Goal: Transaction & Acquisition: Download file/media

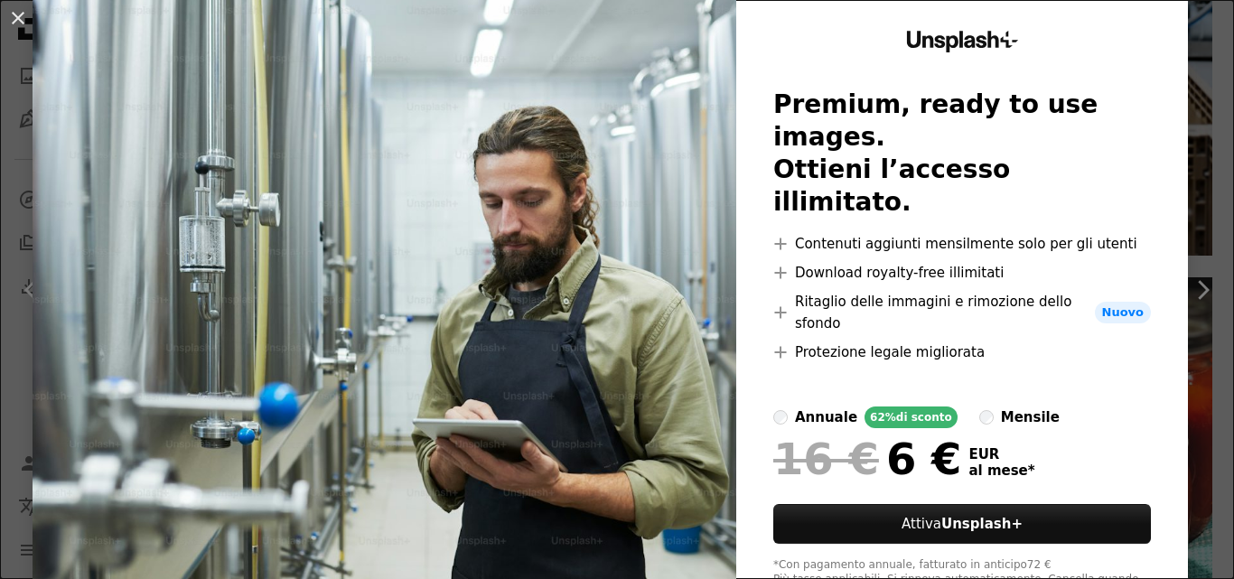
scroll to position [77, 0]
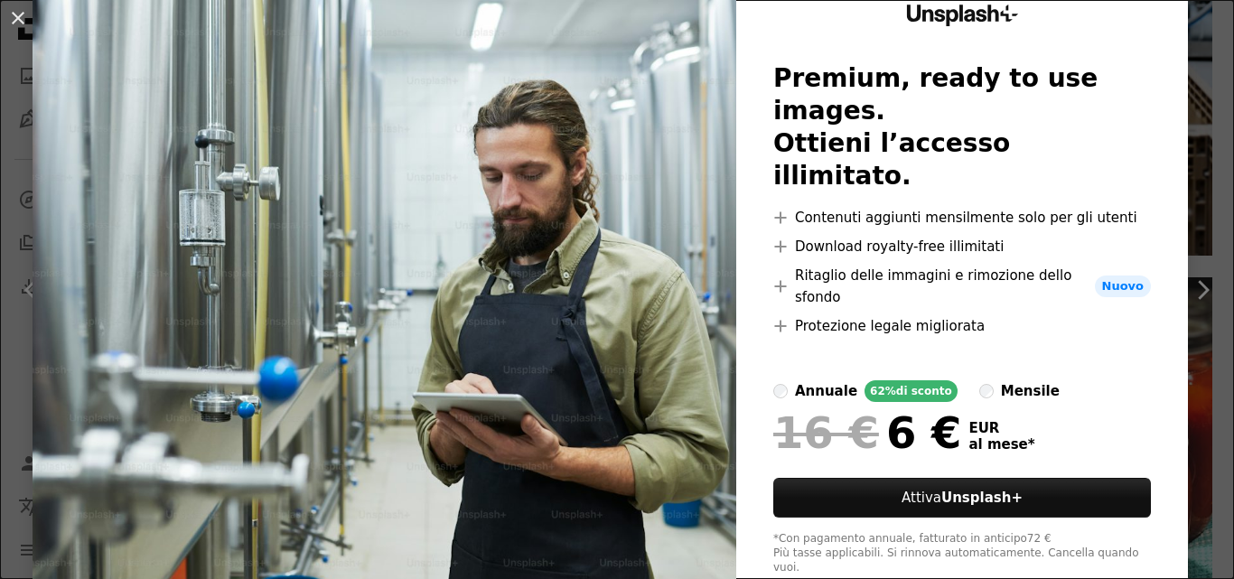
drag, startPoint x: 23, startPoint y: 14, endPoint x: 115, endPoint y: 173, distance: 183.3
click at [23, 14] on button "An X shape" at bounding box center [18, 18] width 22 height 22
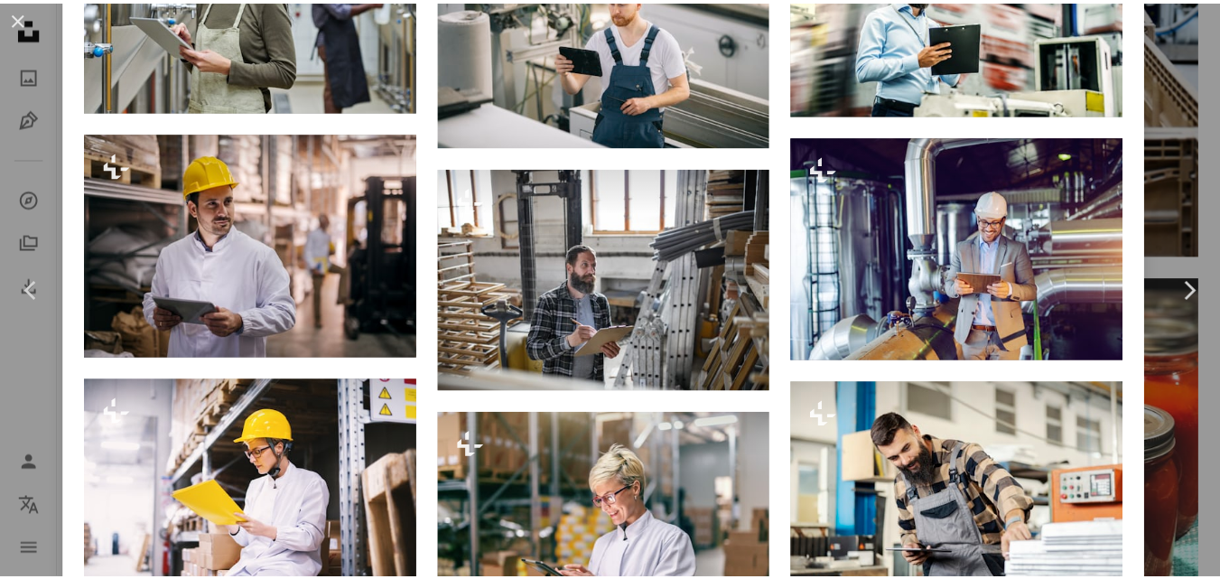
scroll to position [1716, 0]
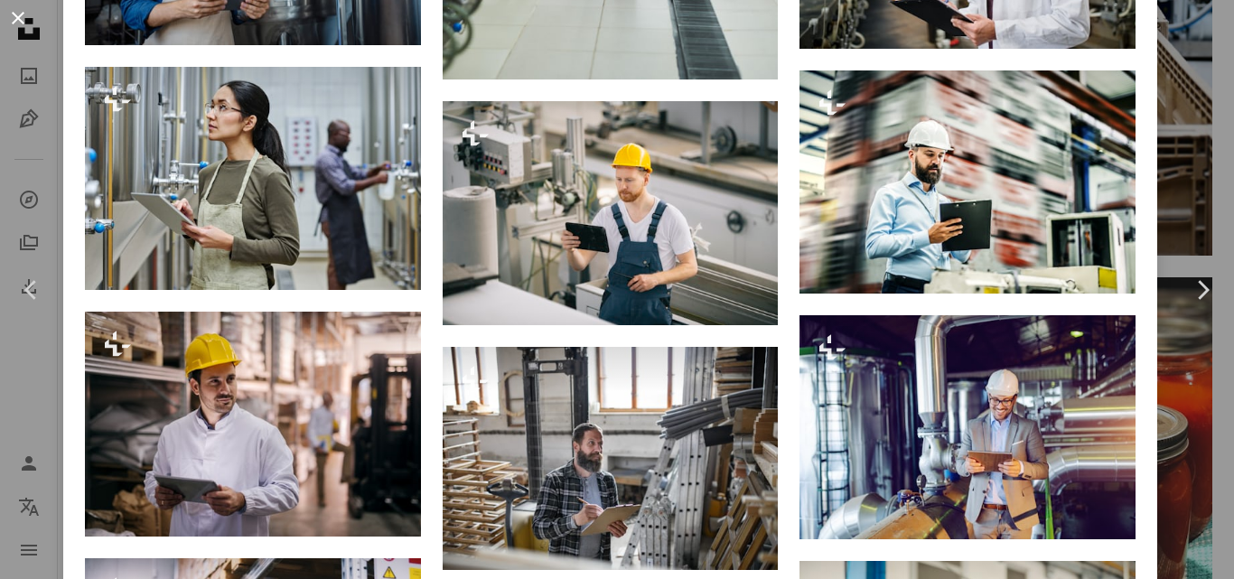
click at [26, 16] on button "An X shape" at bounding box center [18, 18] width 22 height 22
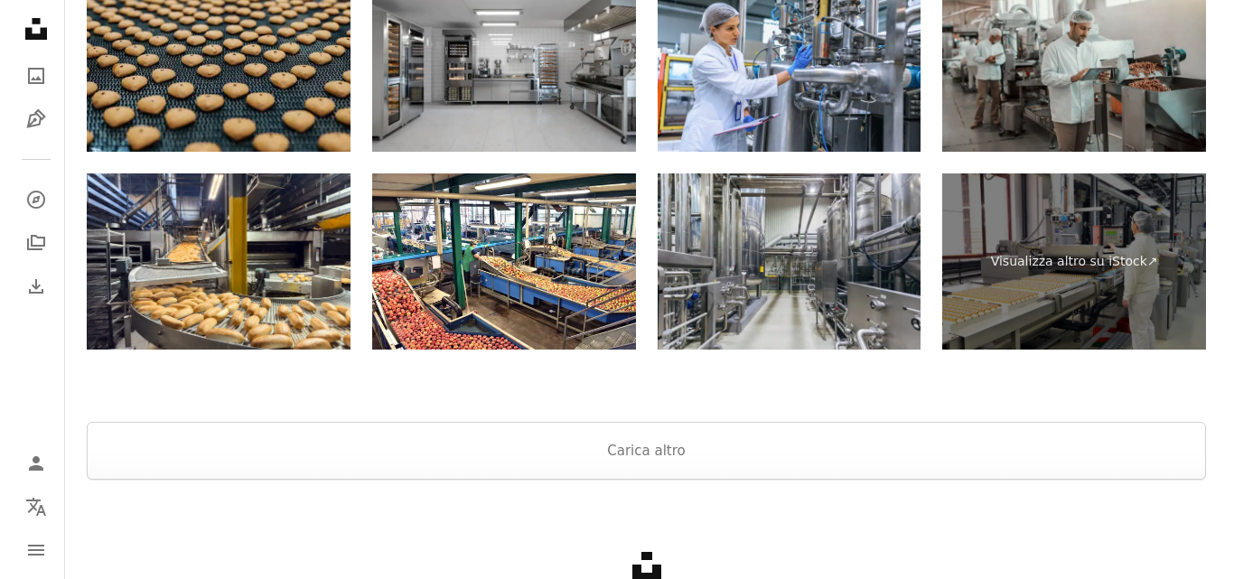
scroll to position [5074, 0]
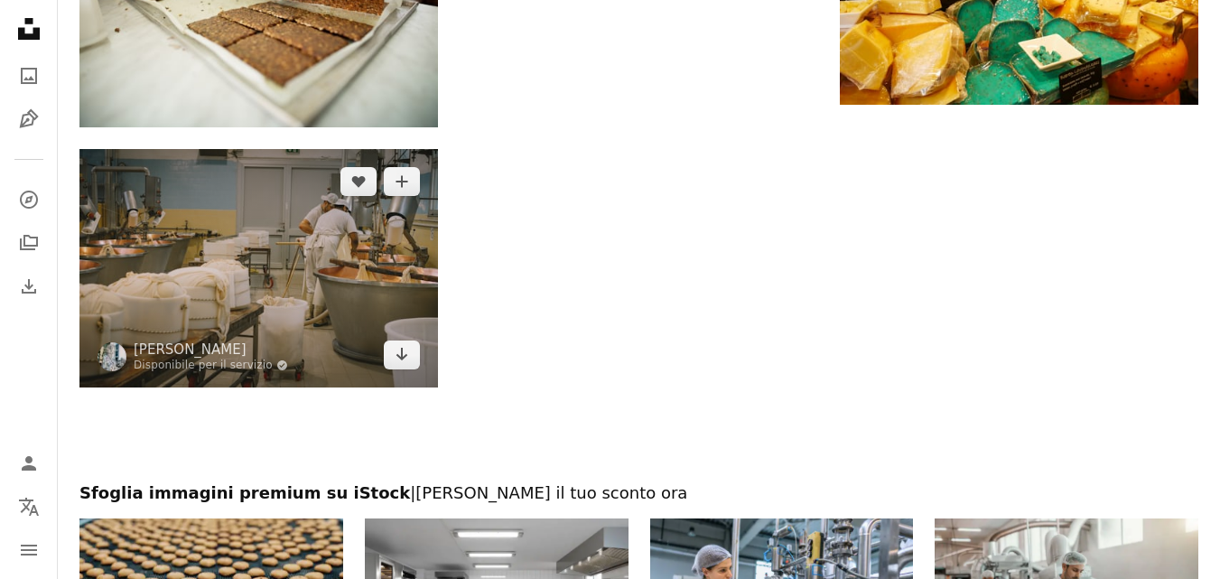
click at [193, 225] on img at bounding box center [258, 268] width 359 height 238
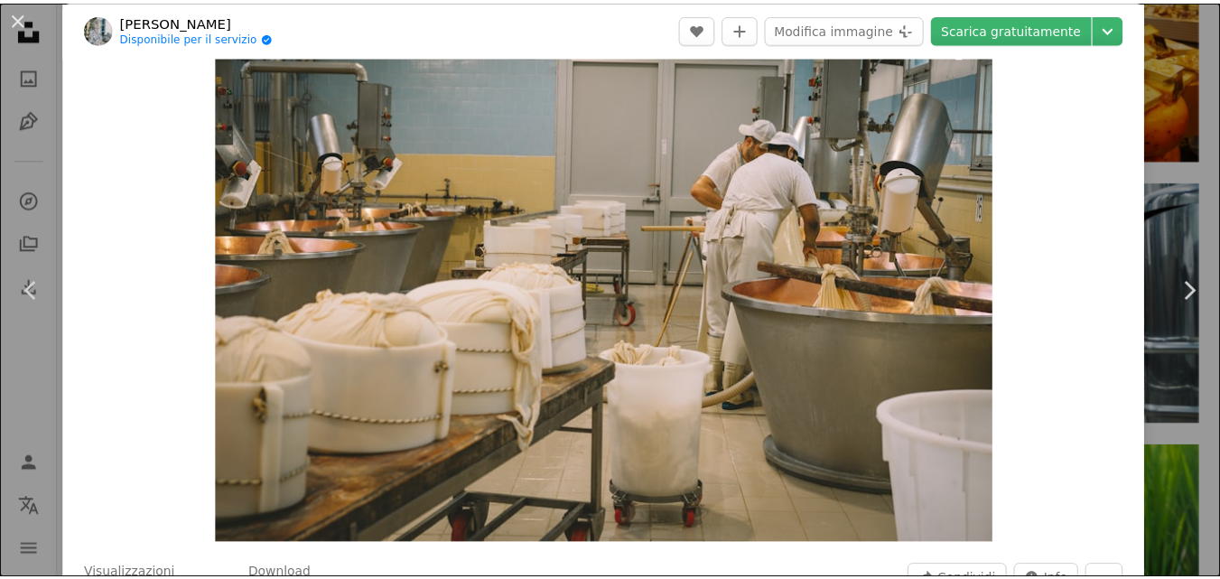
scroll to position [90, 0]
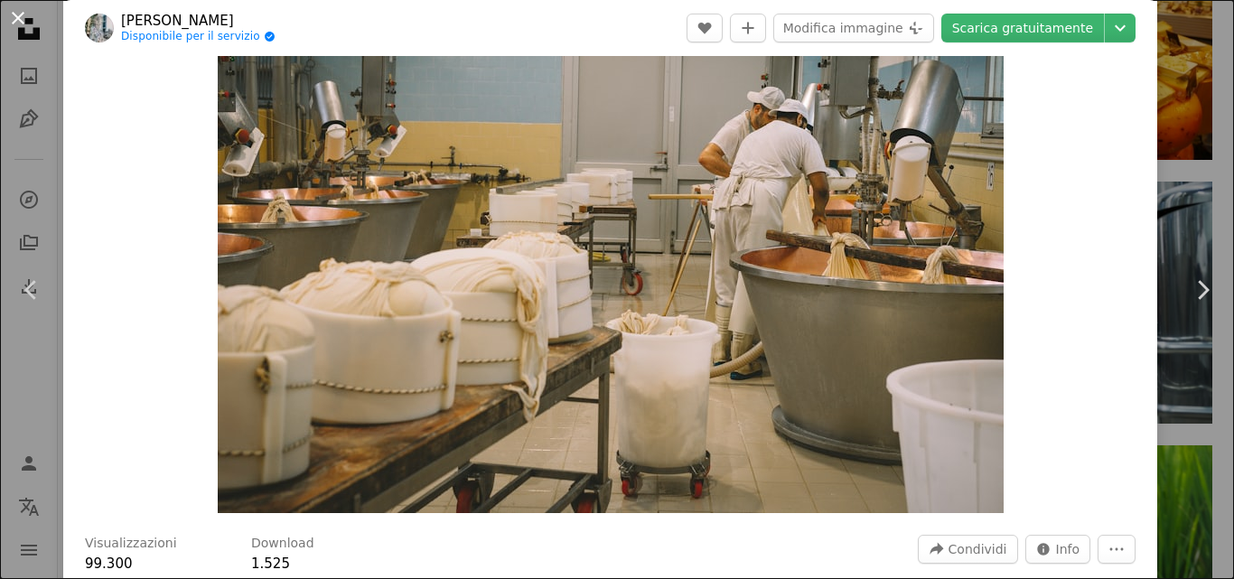
click at [7, 20] on button "An X shape" at bounding box center [18, 18] width 22 height 22
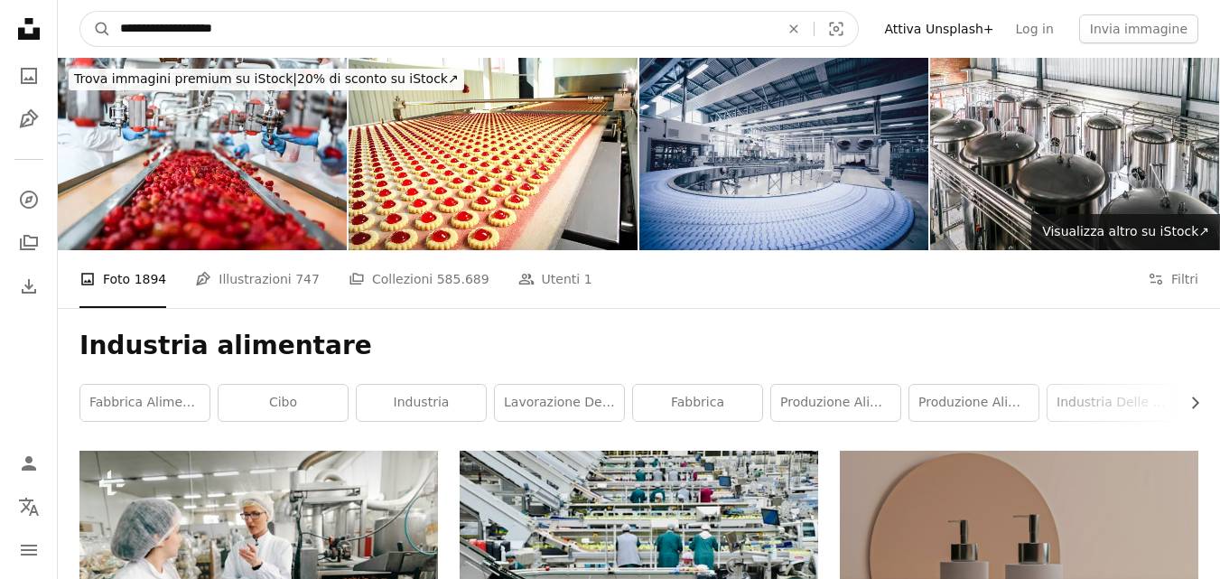
drag, startPoint x: 294, startPoint y: 28, endPoint x: 0, endPoint y: -31, distance: 299.4
type input "**********"
click at [80, 12] on button "A magnifying glass" at bounding box center [95, 29] width 31 height 34
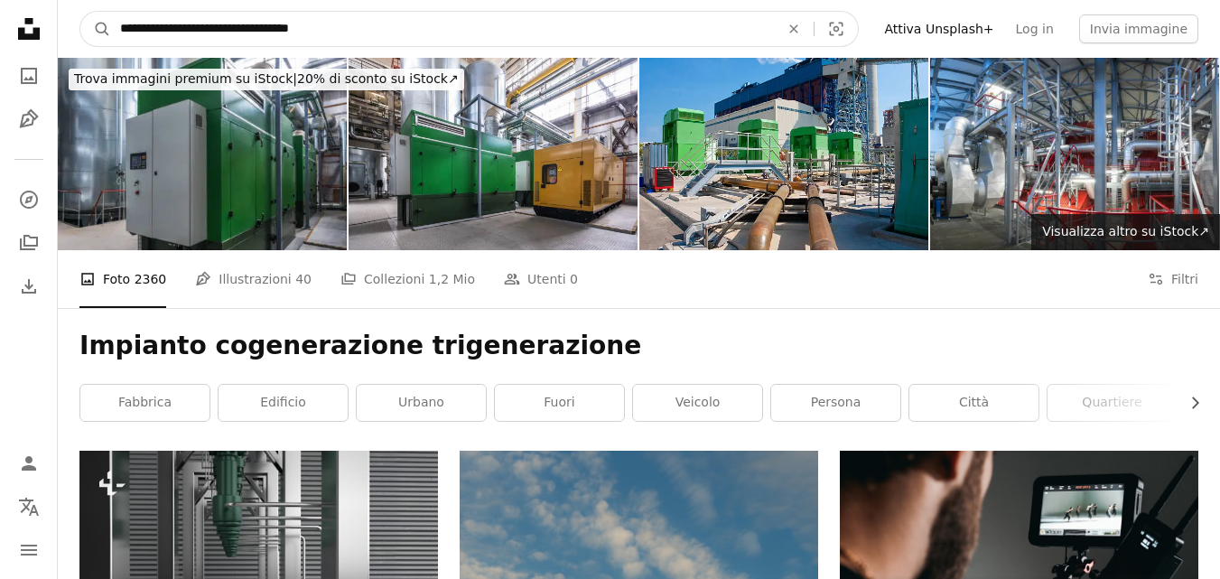
click at [385, 43] on input "**********" at bounding box center [442, 29] width 663 height 34
drag, startPoint x: 385, startPoint y: 43, endPoint x: 68, endPoint y: 50, distance: 317.1
click at [68, 50] on nav "**********" at bounding box center [639, 29] width 1163 height 58
type input "**********"
click at [80, 12] on button "A magnifying glass" at bounding box center [95, 29] width 31 height 34
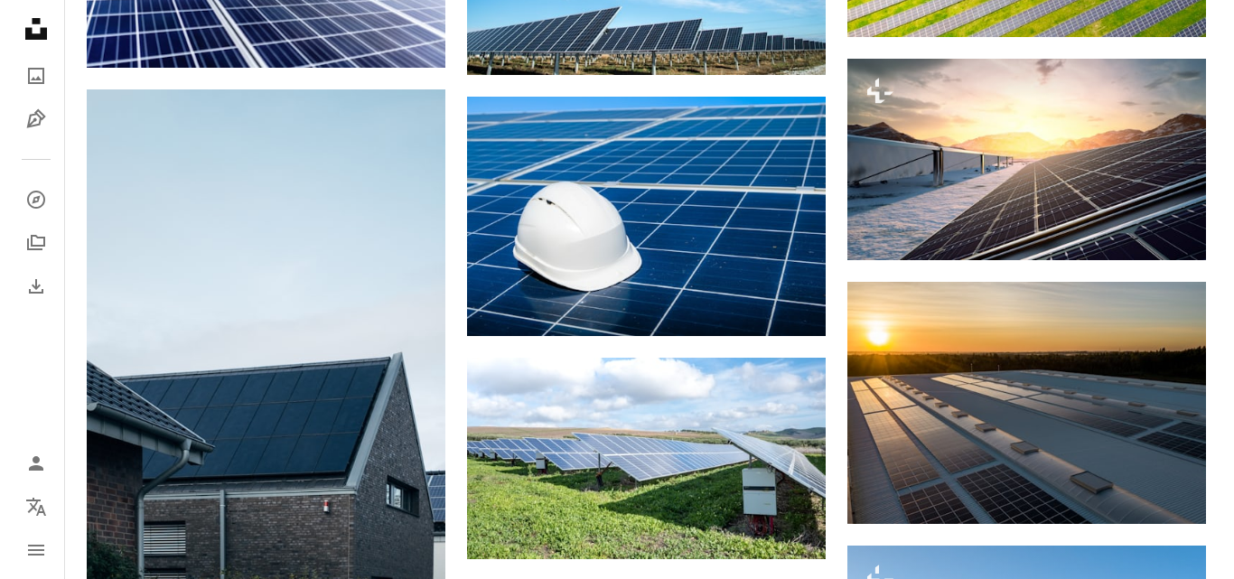
scroll to position [1265, 0]
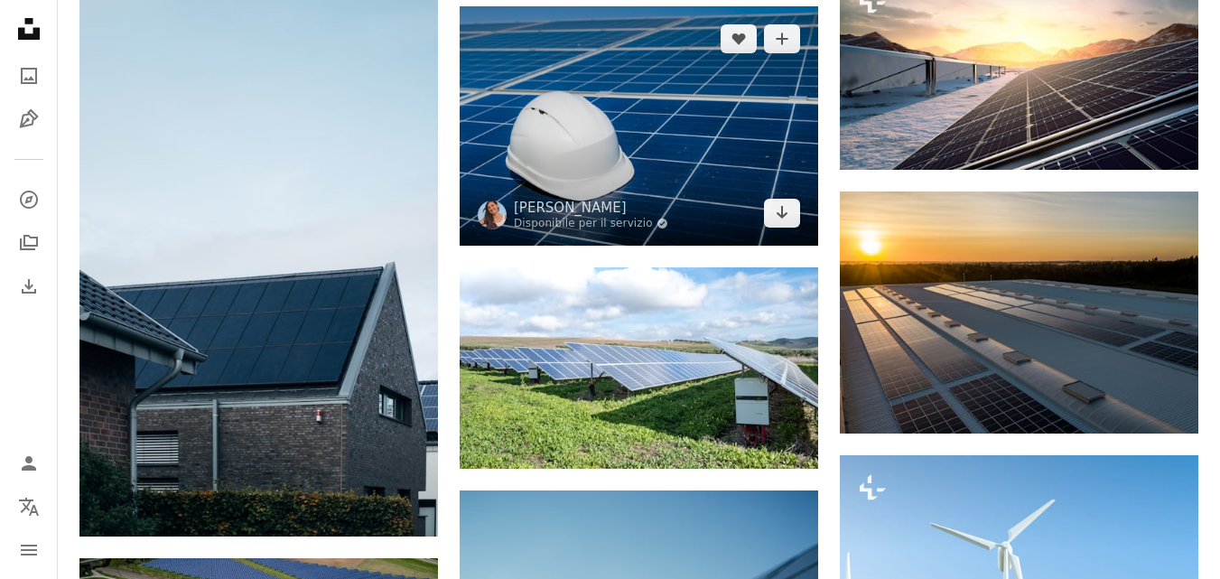
drag, startPoint x: 705, startPoint y: 139, endPoint x: 775, endPoint y: 120, distance: 73.0
click at [705, 139] on img at bounding box center [639, 125] width 359 height 238
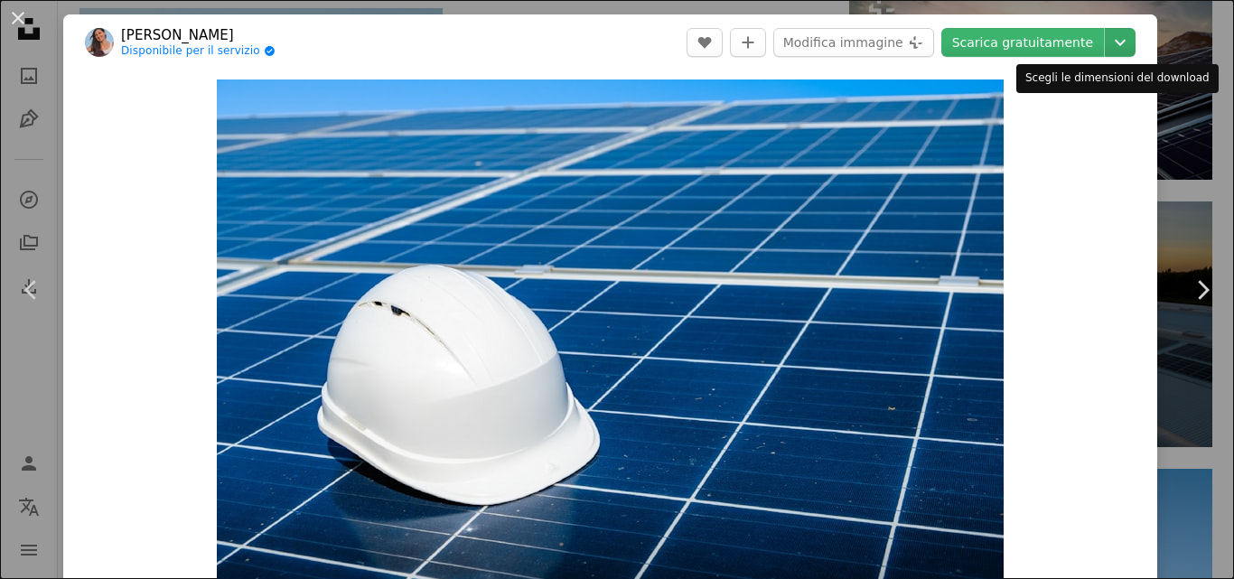
click at [1117, 46] on icon "Chevron down" at bounding box center [1120, 43] width 29 height 22
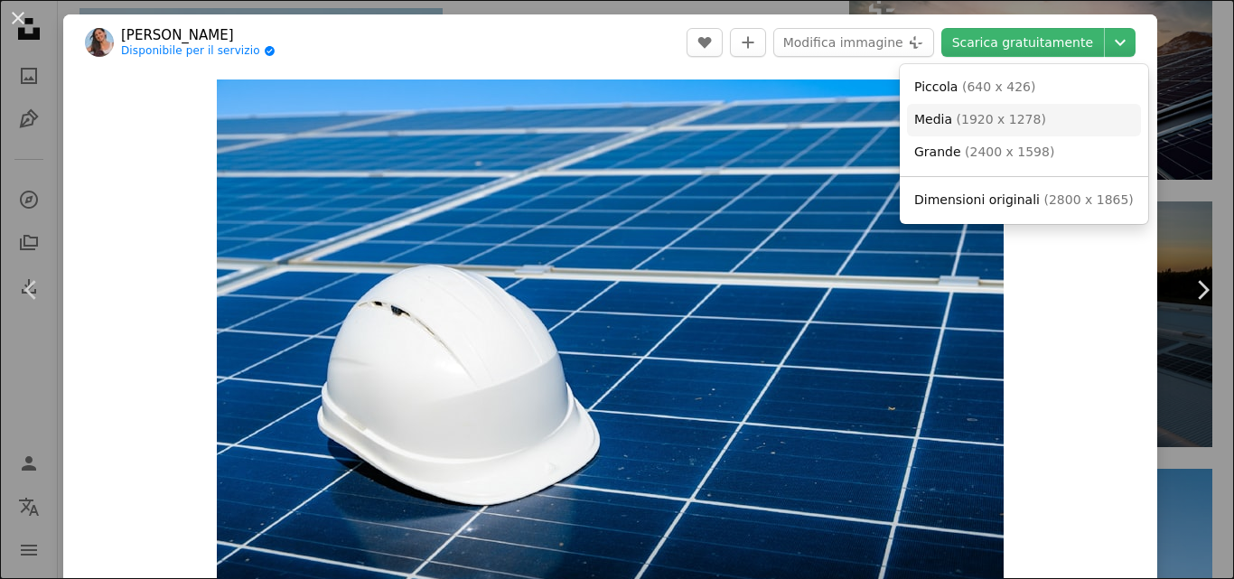
click at [970, 129] on link "Media ( 1920 x 1278 )" at bounding box center [1024, 120] width 234 height 33
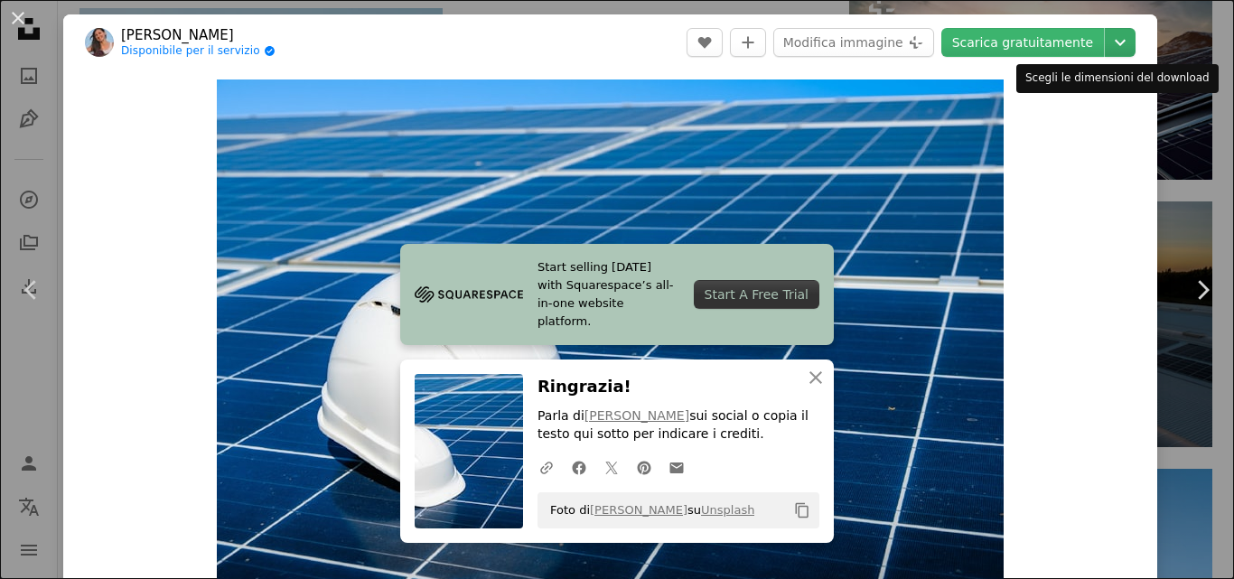
click at [1110, 43] on icon "Chevron down" at bounding box center [1120, 43] width 29 height 22
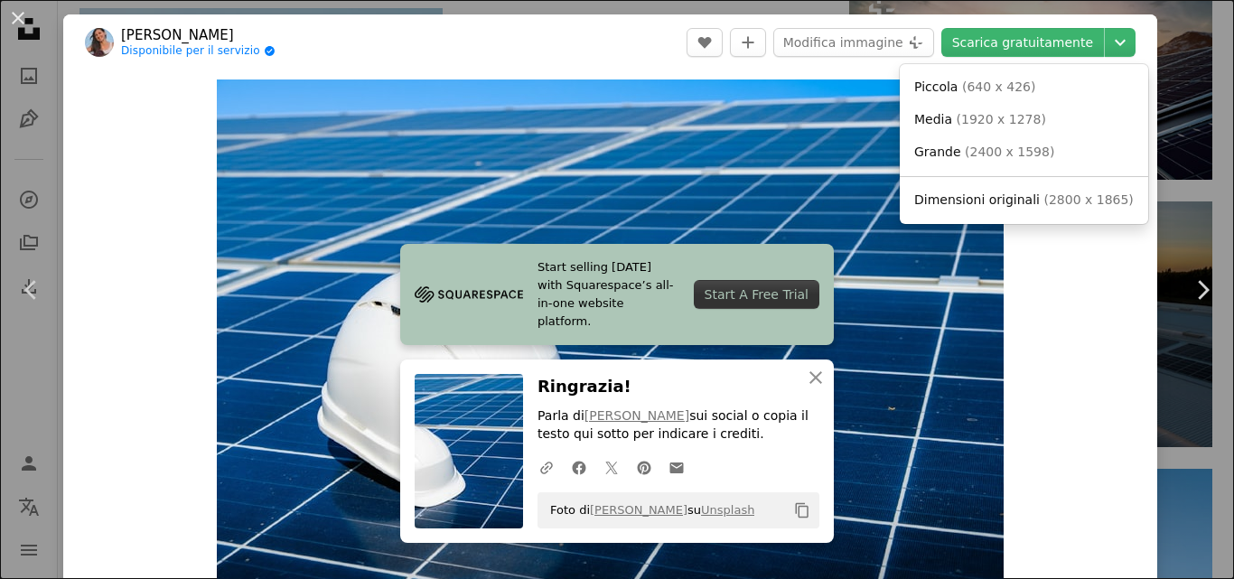
click at [1033, 159] on span "( 2400 x 1598 )" at bounding box center [1009, 152] width 89 height 14
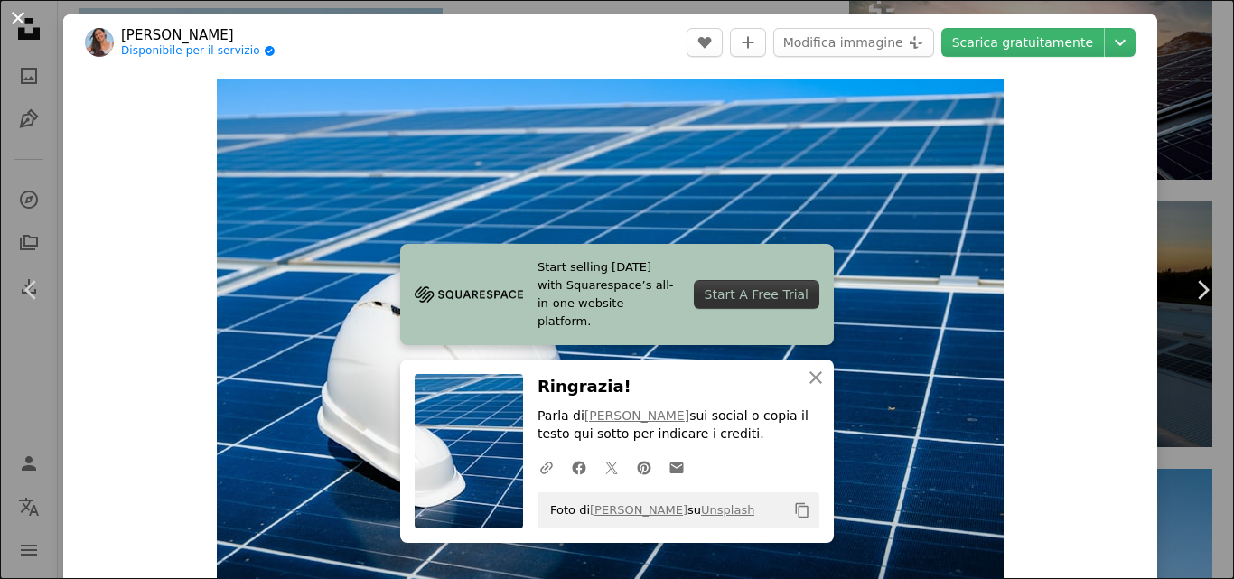
click at [9, 14] on button "An X shape" at bounding box center [18, 18] width 22 height 22
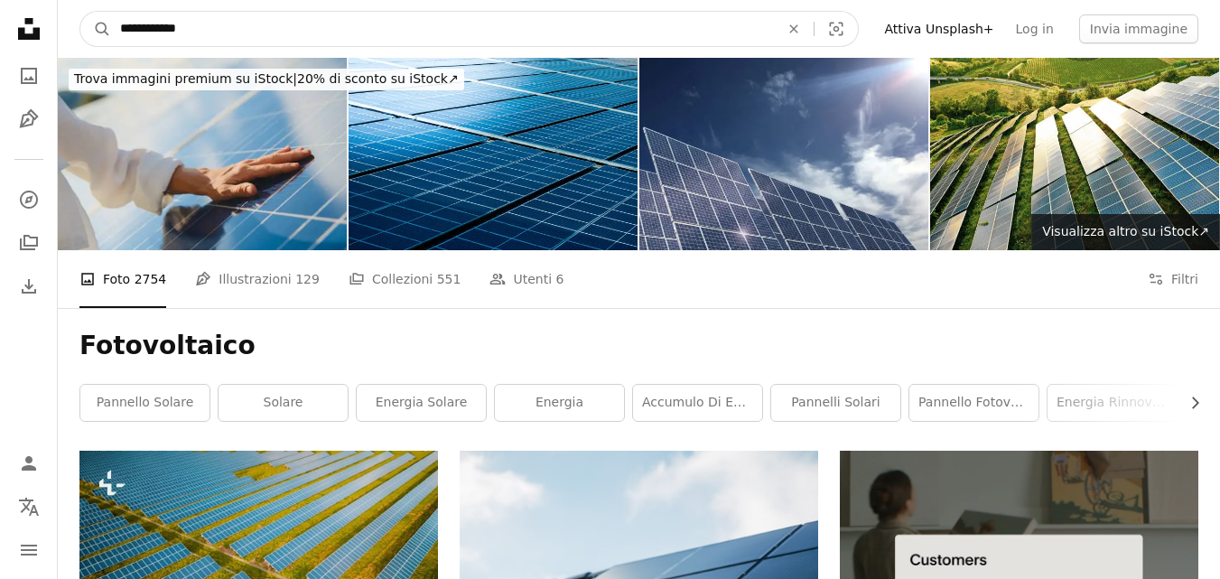
click at [263, 22] on input "**********" at bounding box center [442, 29] width 663 height 34
type input "**********"
click at [80, 12] on button "A magnifying glass" at bounding box center [95, 29] width 31 height 34
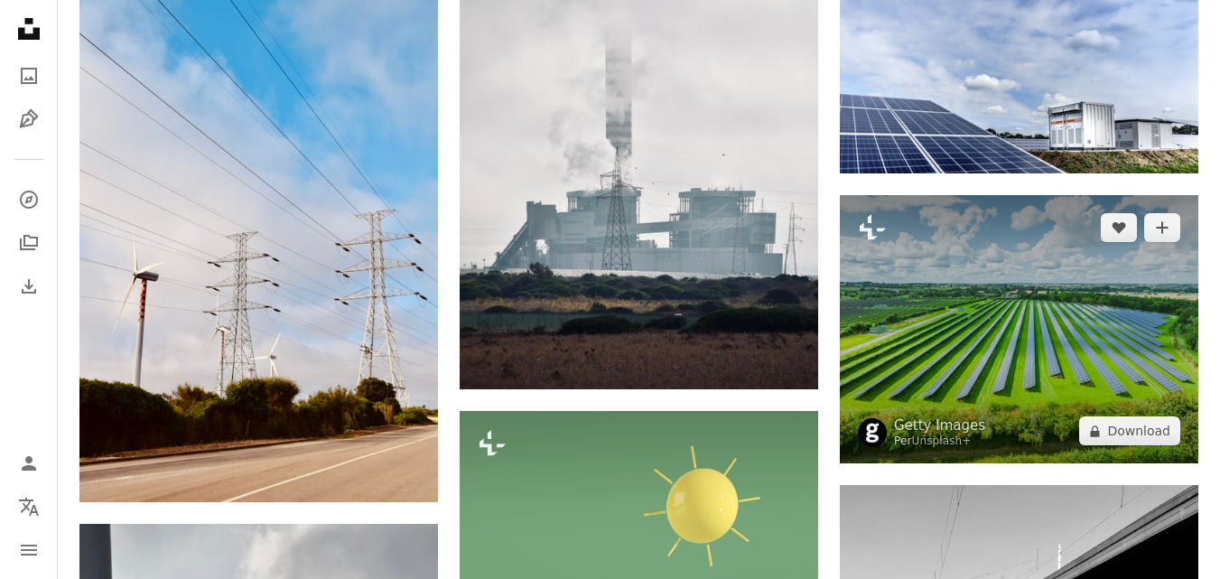
scroll to position [1084, 0]
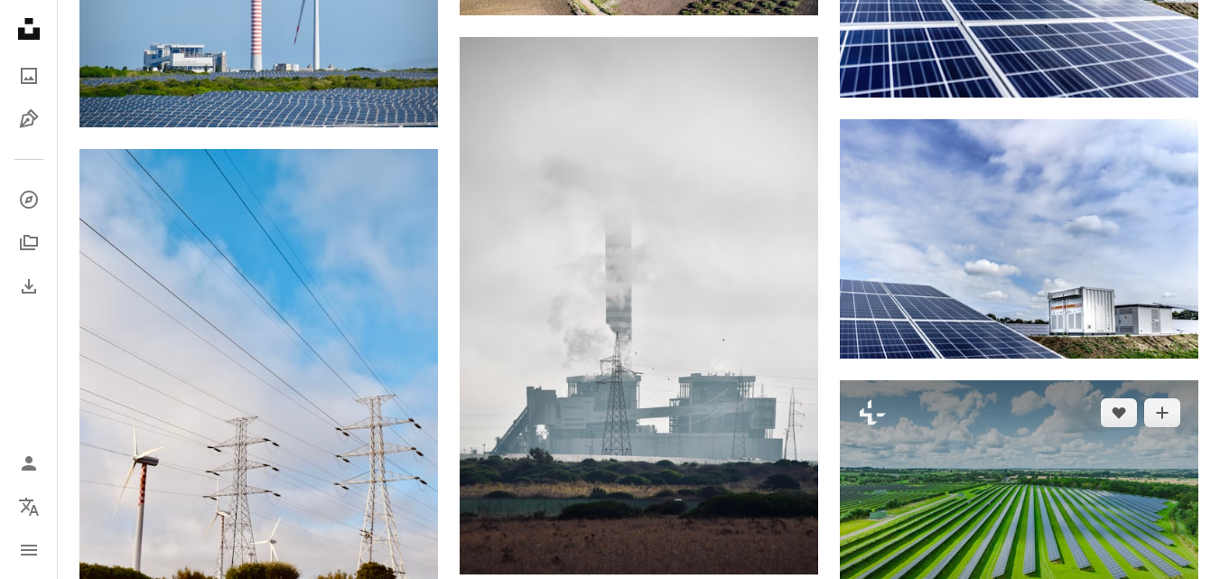
click at [1026, 479] on img at bounding box center [1019, 514] width 359 height 268
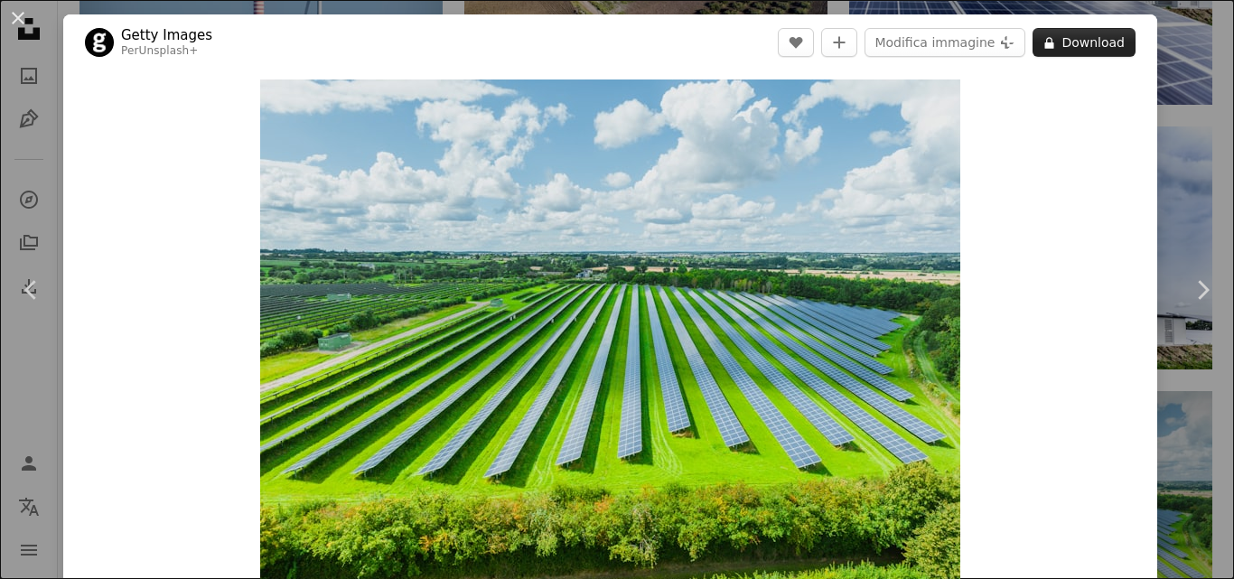
click at [1059, 42] on button "A lock Download" at bounding box center [1084, 42] width 103 height 29
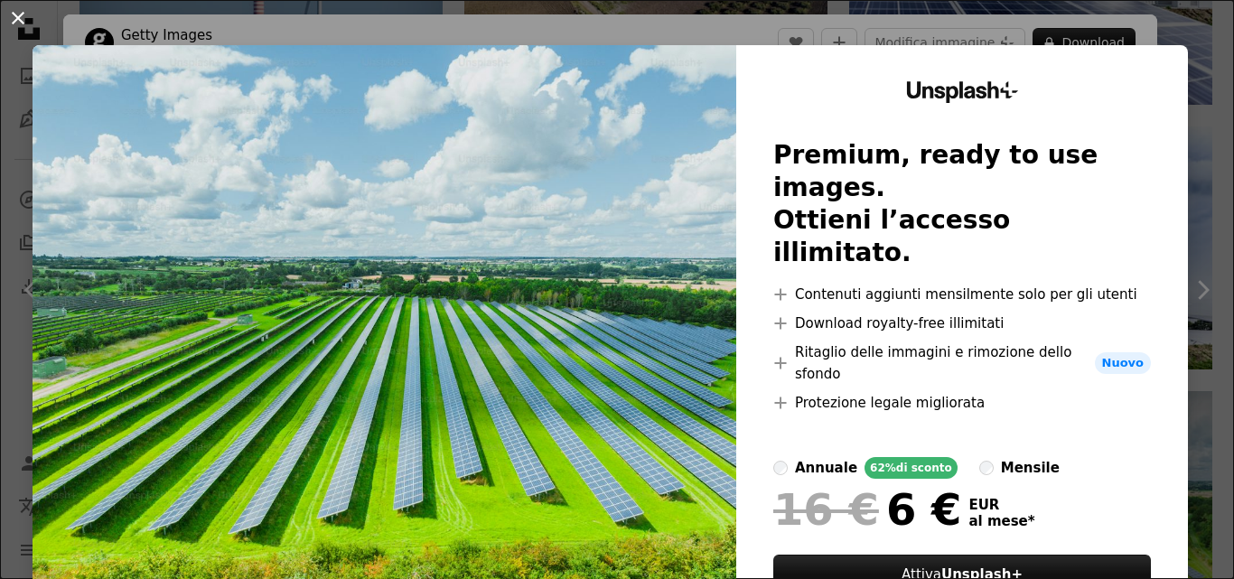
click at [18, 14] on button "An X shape" at bounding box center [18, 18] width 22 height 22
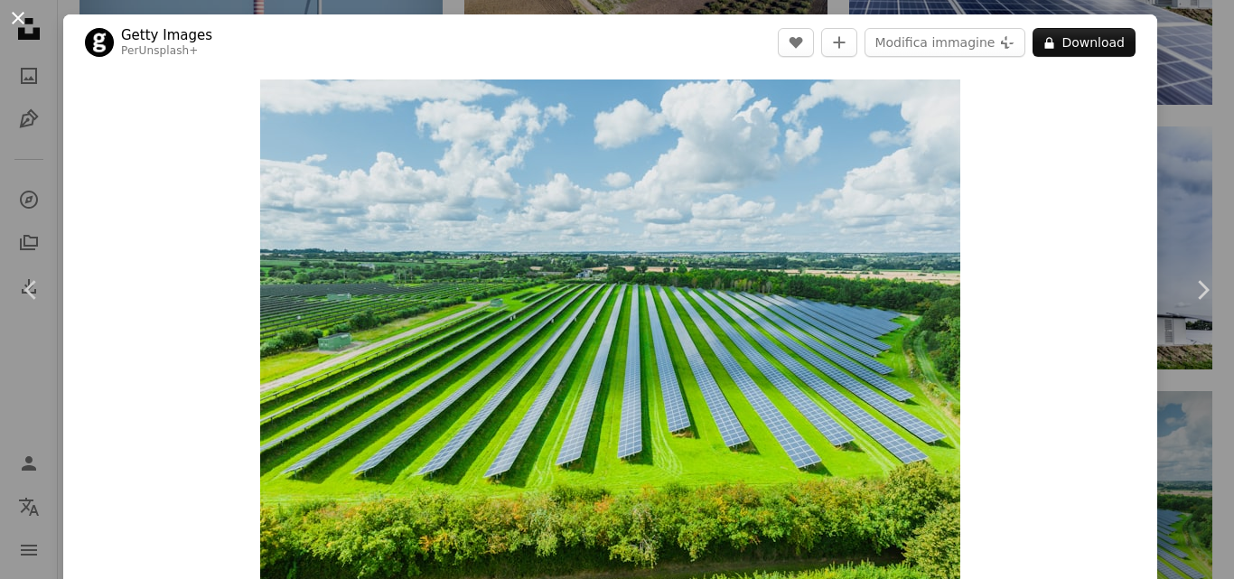
click at [18, 18] on button "An X shape" at bounding box center [18, 18] width 22 height 22
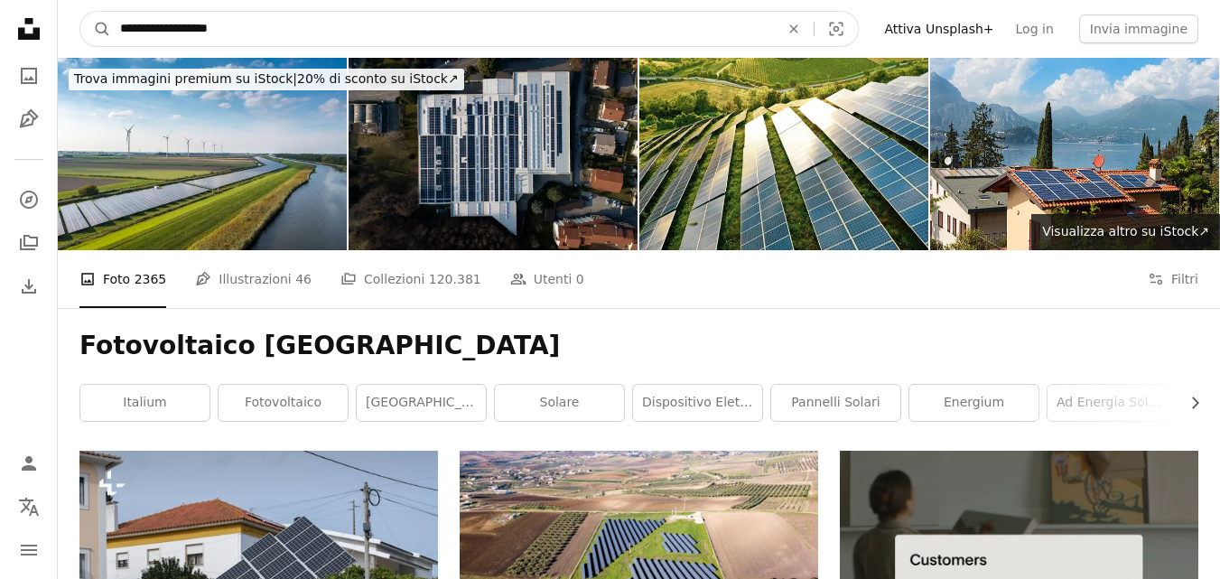
click at [198, 35] on input "**********" at bounding box center [442, 29] width 663 height 34
type input "**********"
click at [80, 12] on button "A magnifying glass" at bounding box center [95, 29] width 31 height 34
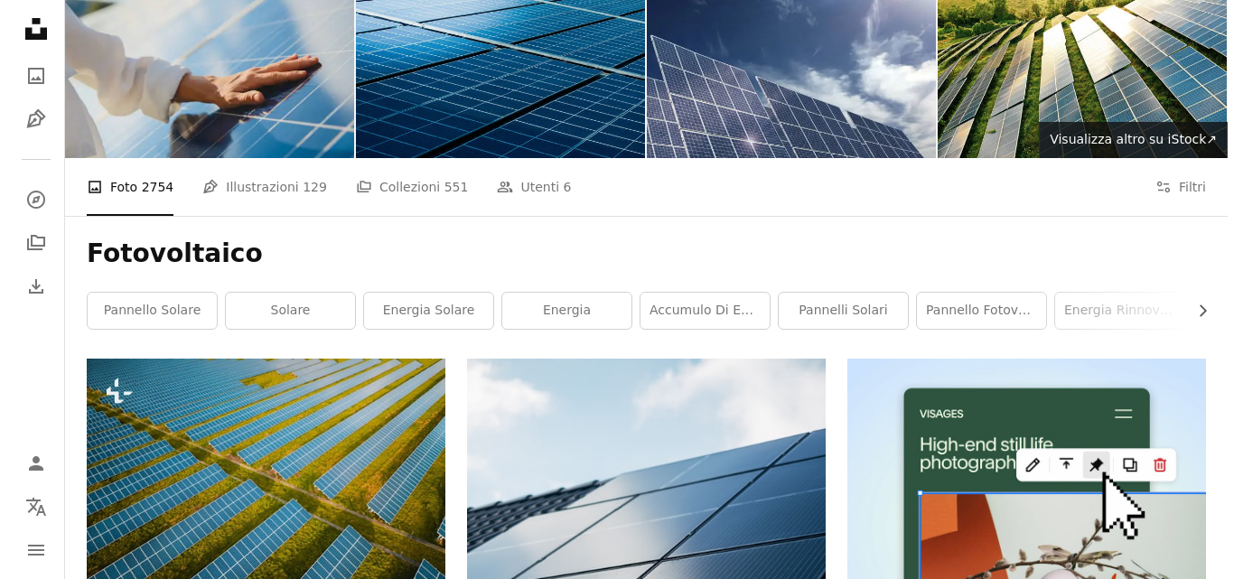
scroll to position [271, 0]
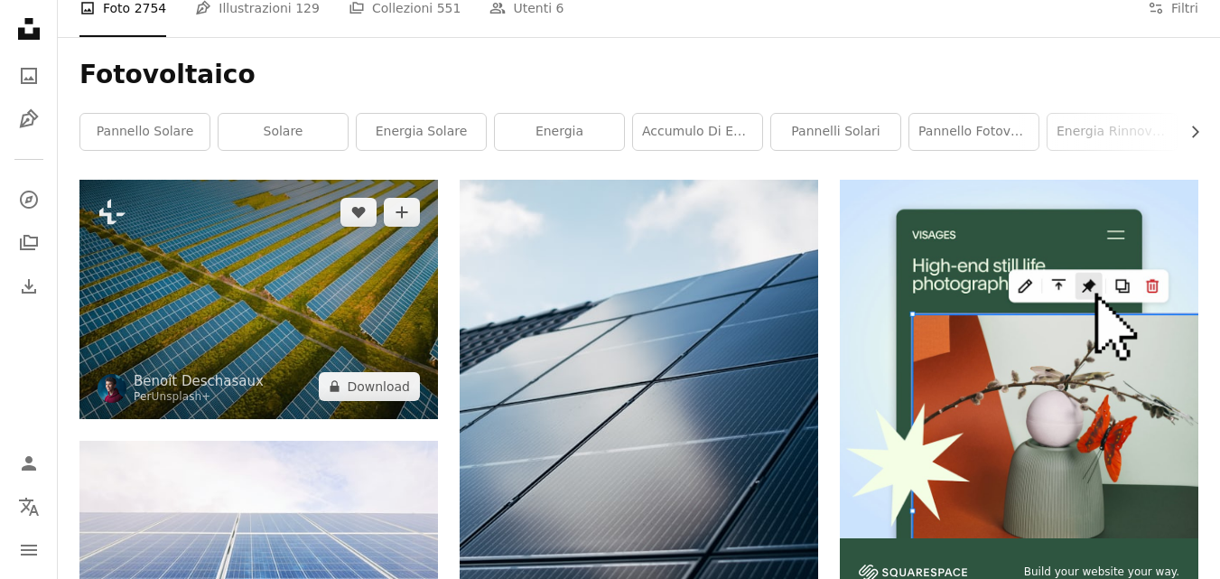
click at [328, 290] on img at bounding box center [258, 299] width 359 height 238
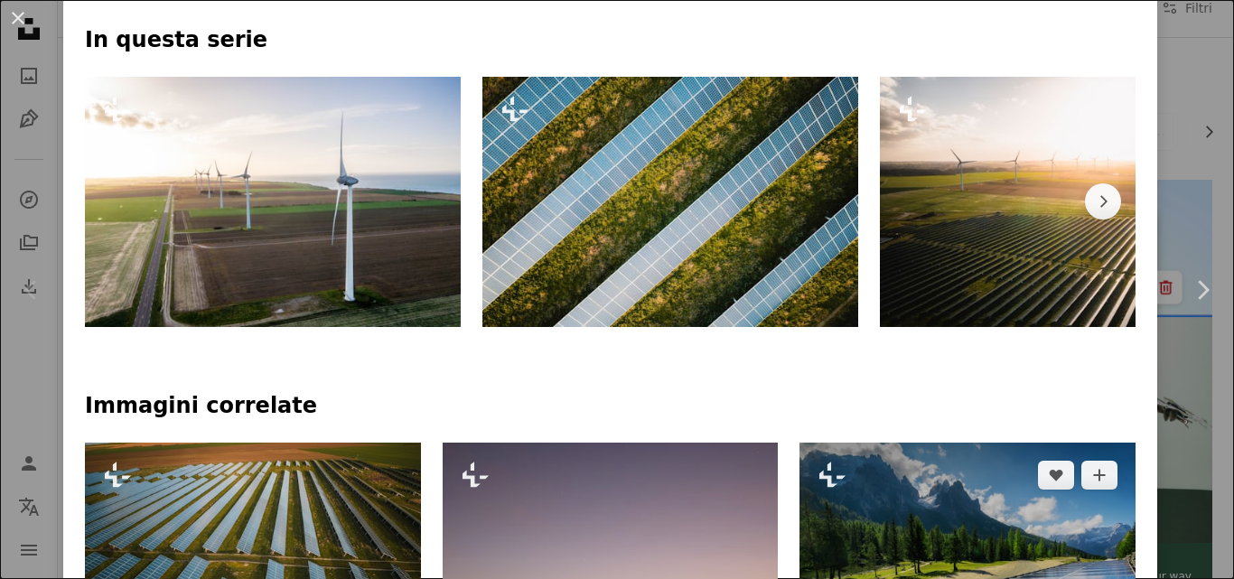
scroll to position [1084, 0]
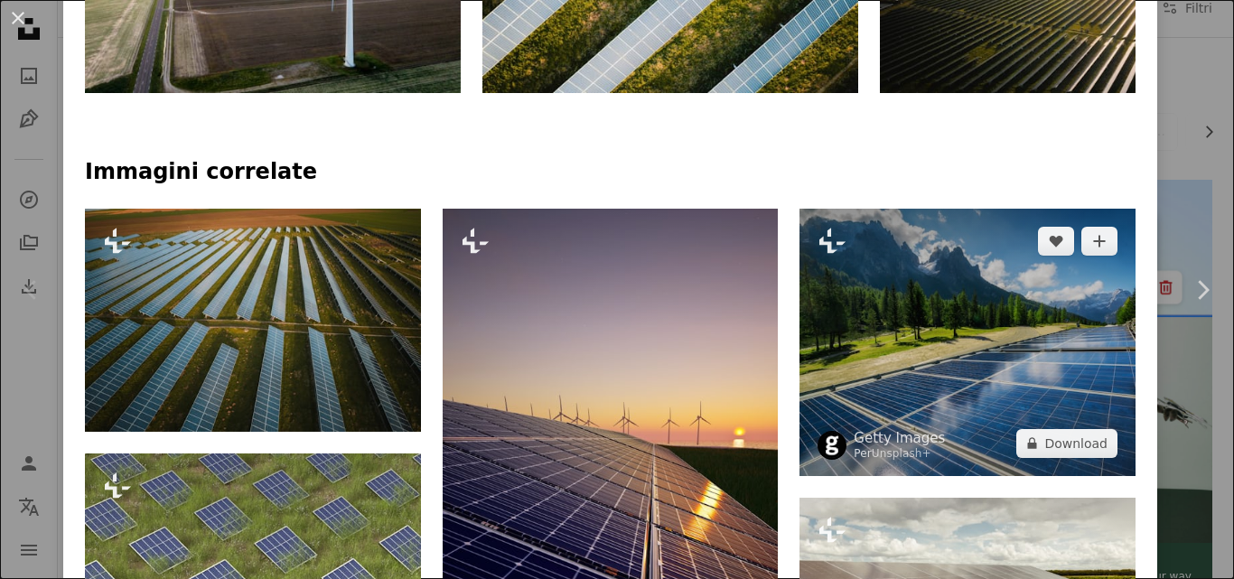
click at [970, 384] on img at bounding box center [967, 342] width 336 height 267
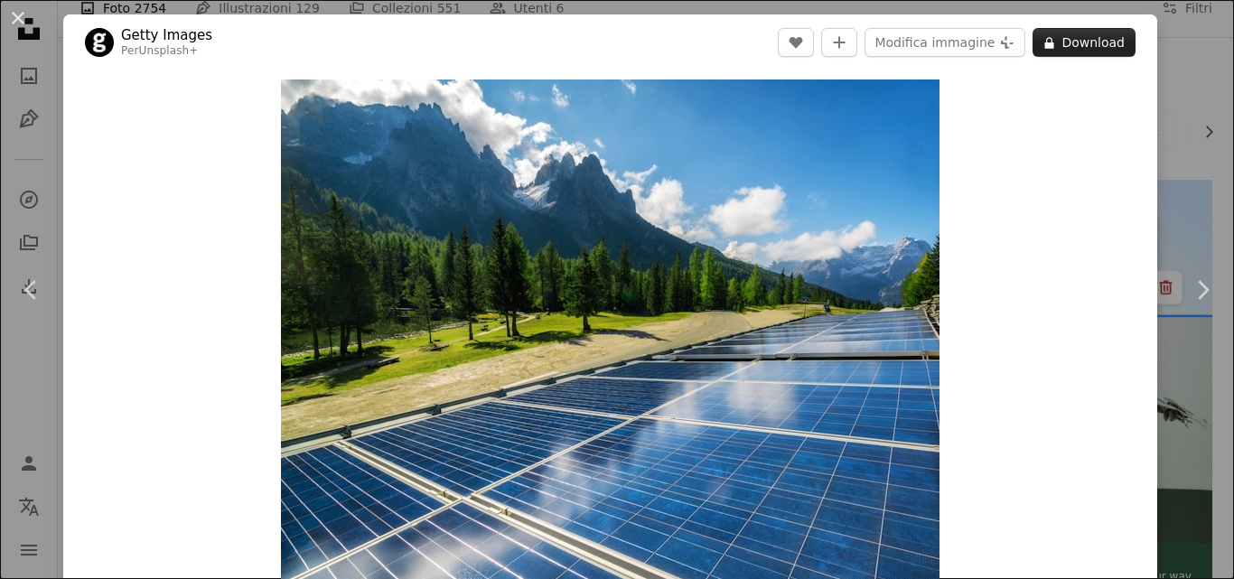
click at [1071, 39] on button "A lock Download" at bounding box center [1084, 42] width 103 height 29
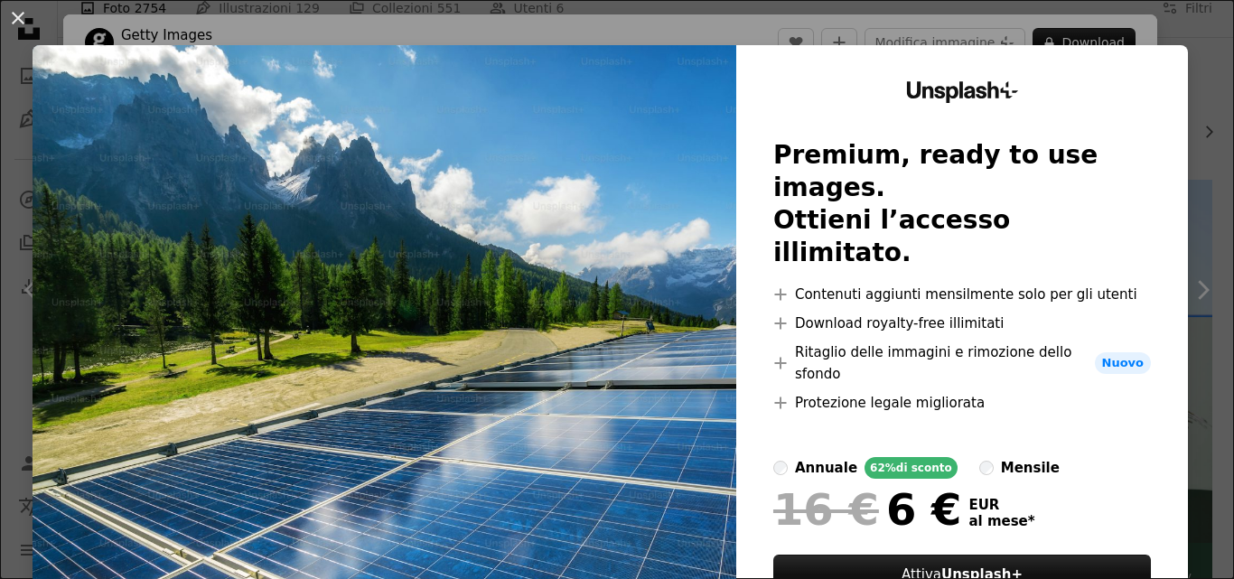
click at [19, 20] on button "An X shape" at bounding box center [18, 18] width 22 height 22
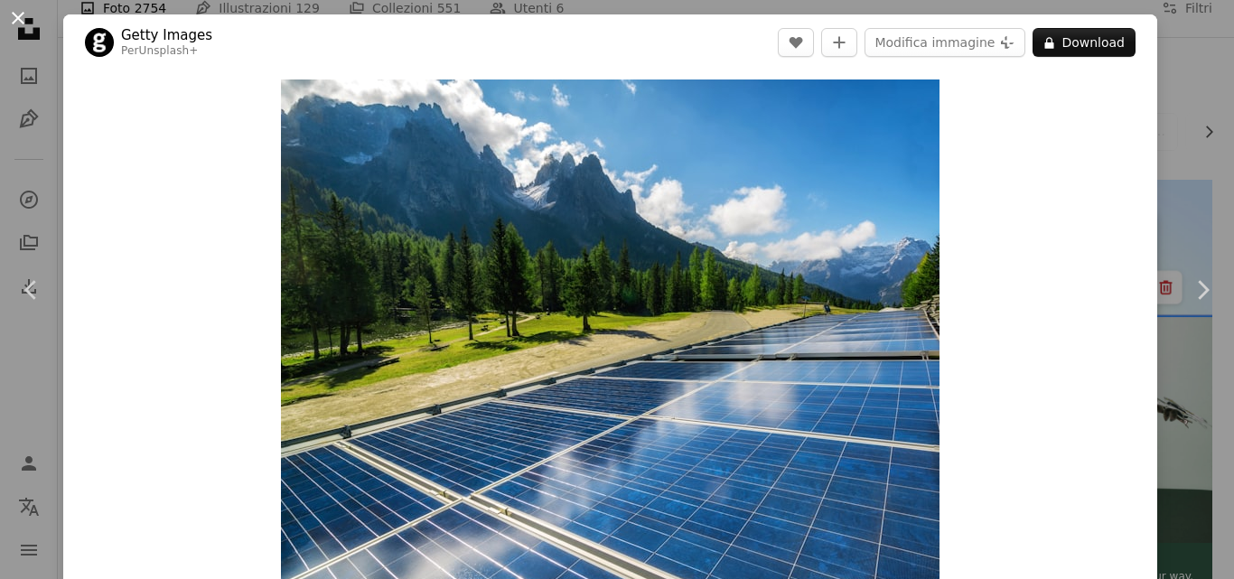
click at [19, 20] on button "An X shape" at bounding box center [18, 18] width 22 height 22
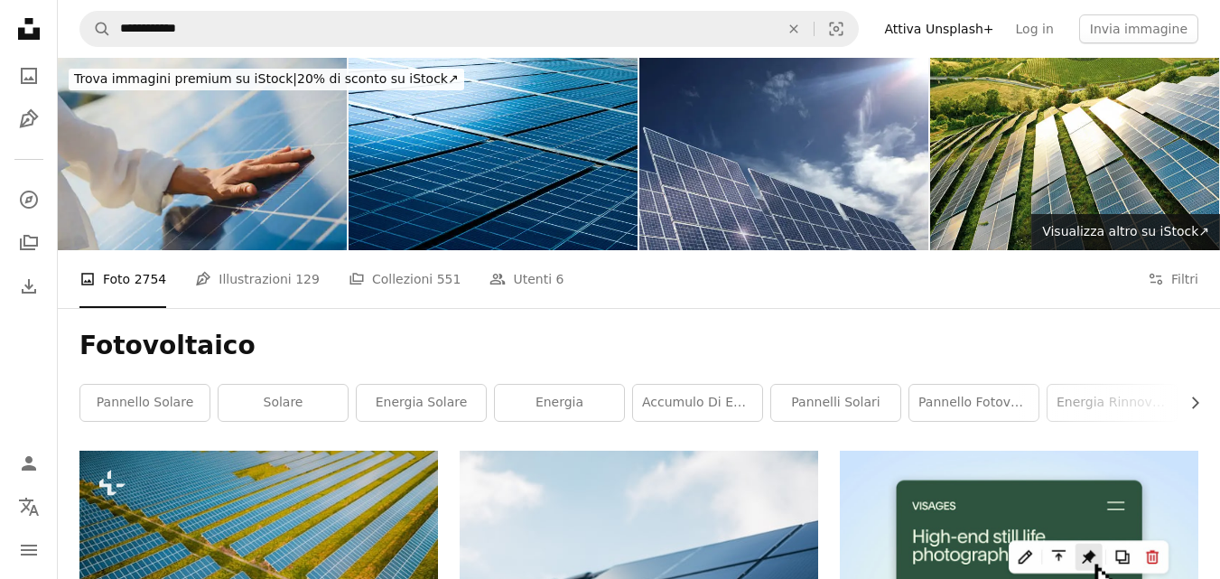
click at [1199, 274] on div "A photo Foto 2754 Pen Tool Illustrazioni 129 A stack of folders Collezioni 551 …" at bounding box center [639, 279] width 1163 height 58
click at [1185, 272] on button "Filters Filtri" at bounding box center [1173, 279] width 51 height 58
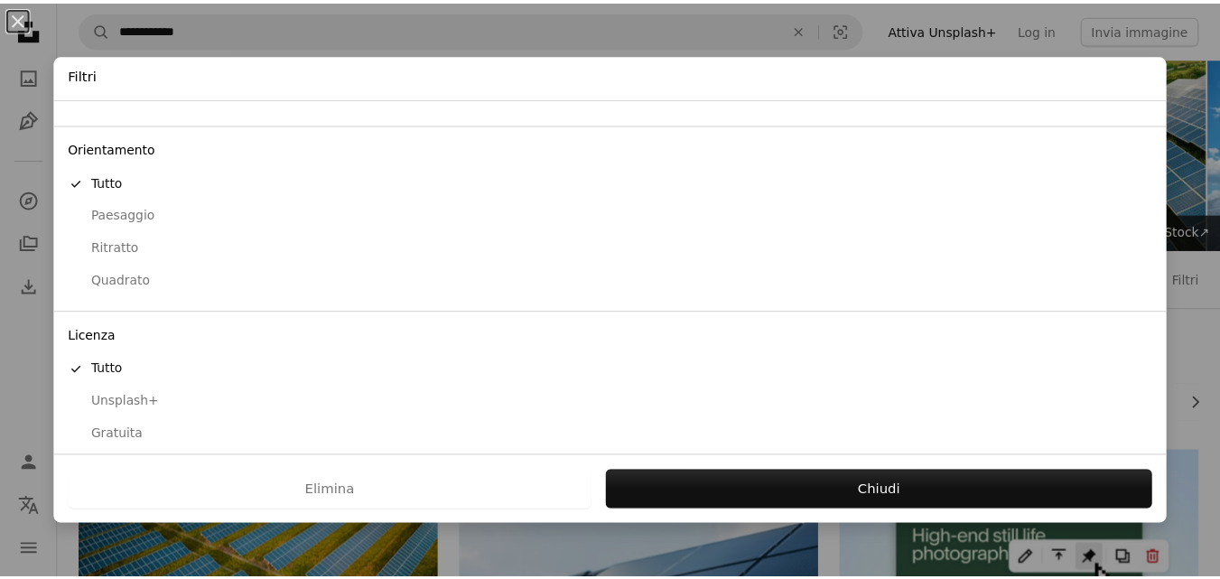
scroll to position [138, 0]
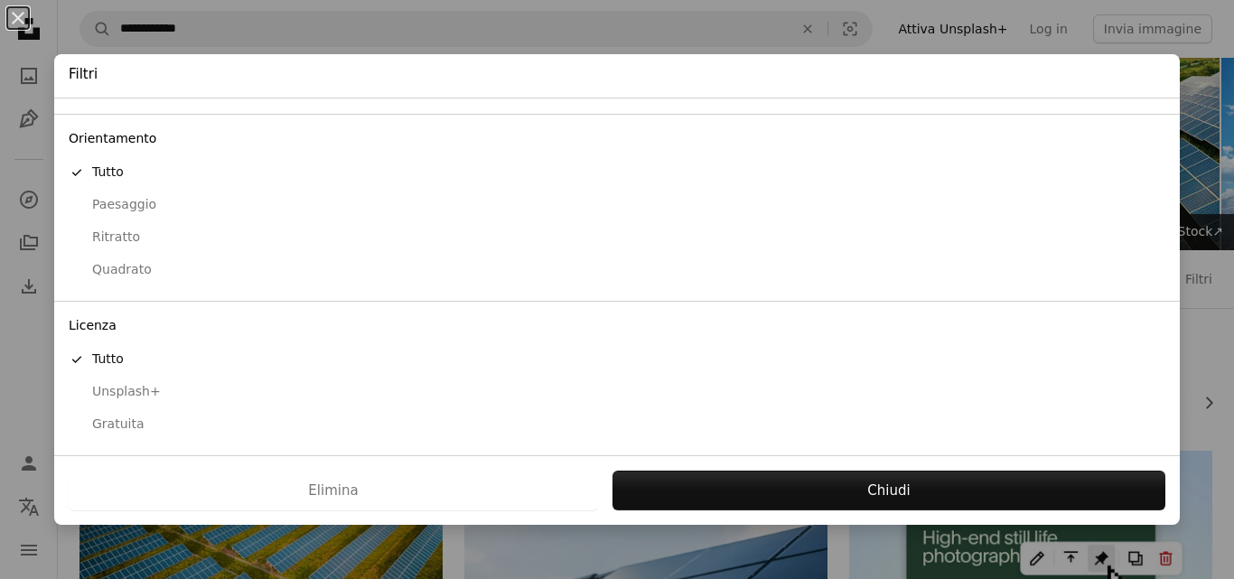
click at [117, 418] on div "Gratuita" at bounding box center [617, 425] width 1097 height 18
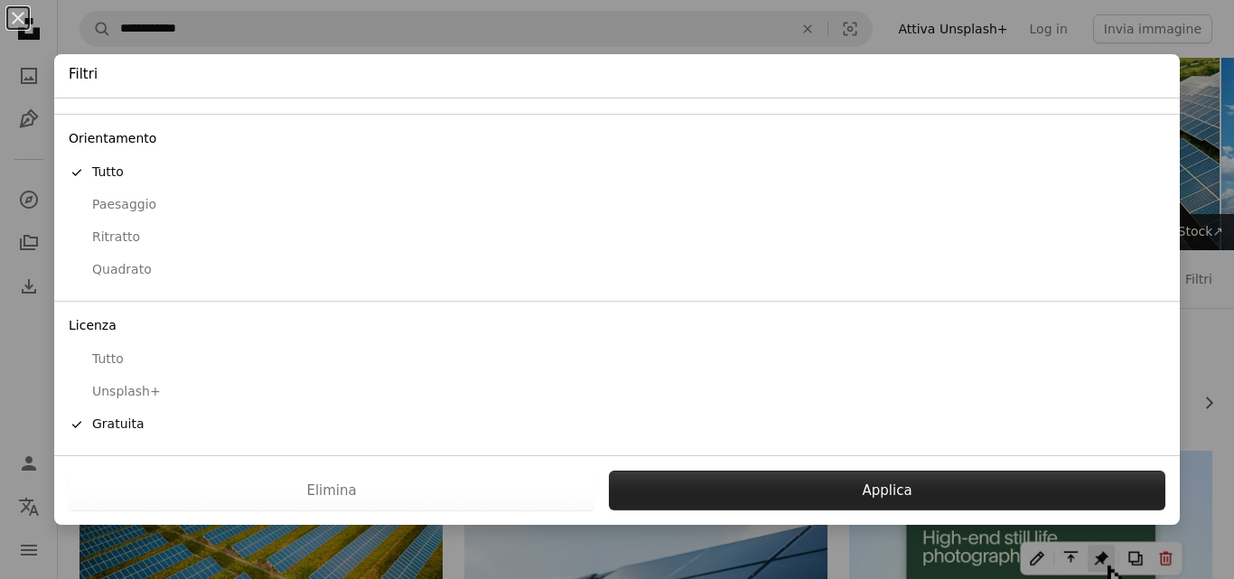
click at [834, 490] on button "Applica" at bounding box center [887, 491] width 556 height 40
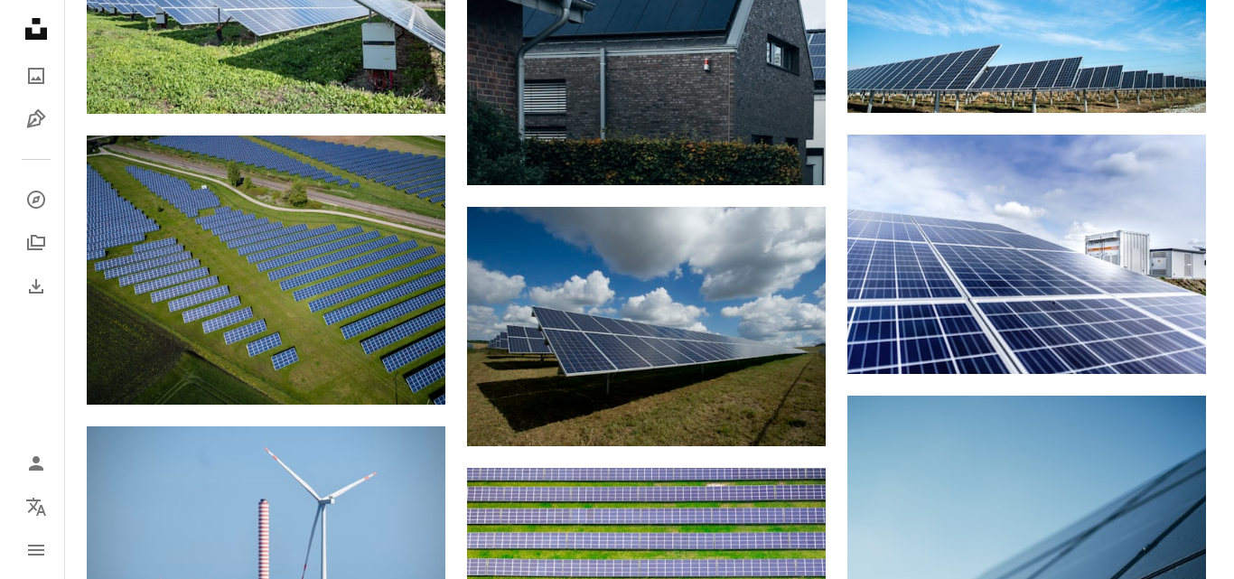
scroll to position [1358, 0]
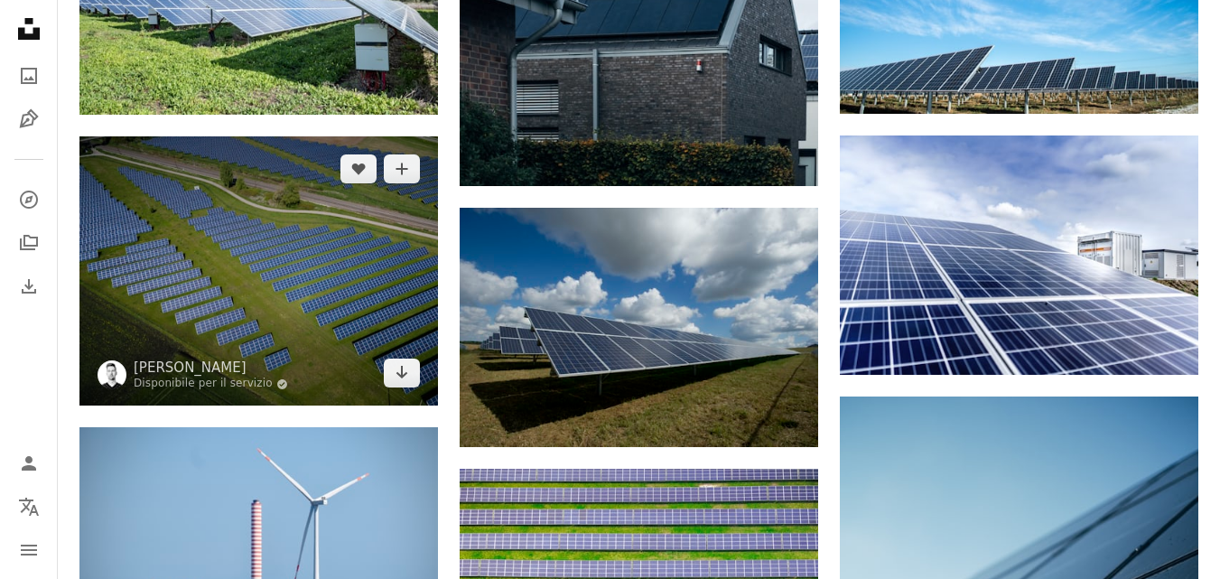
click at [284, 251] on img at bounding box center [258, 270] width 359 height 269
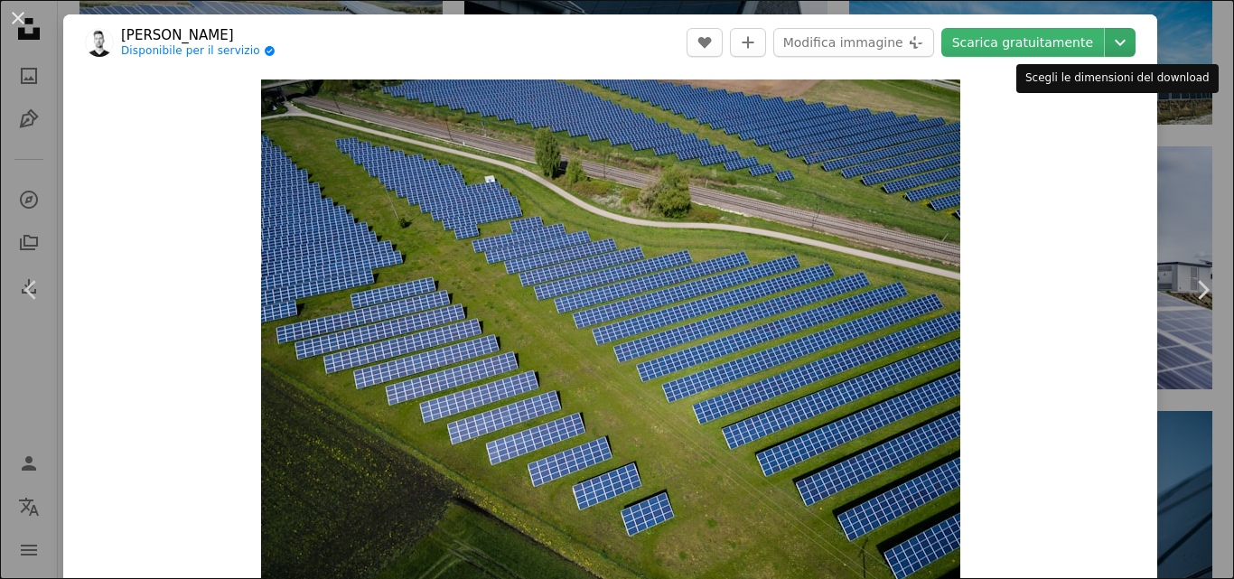
click at [1113, 49] on icon "Chevron down" at bounding box center [1120, 43] width 29 height 22
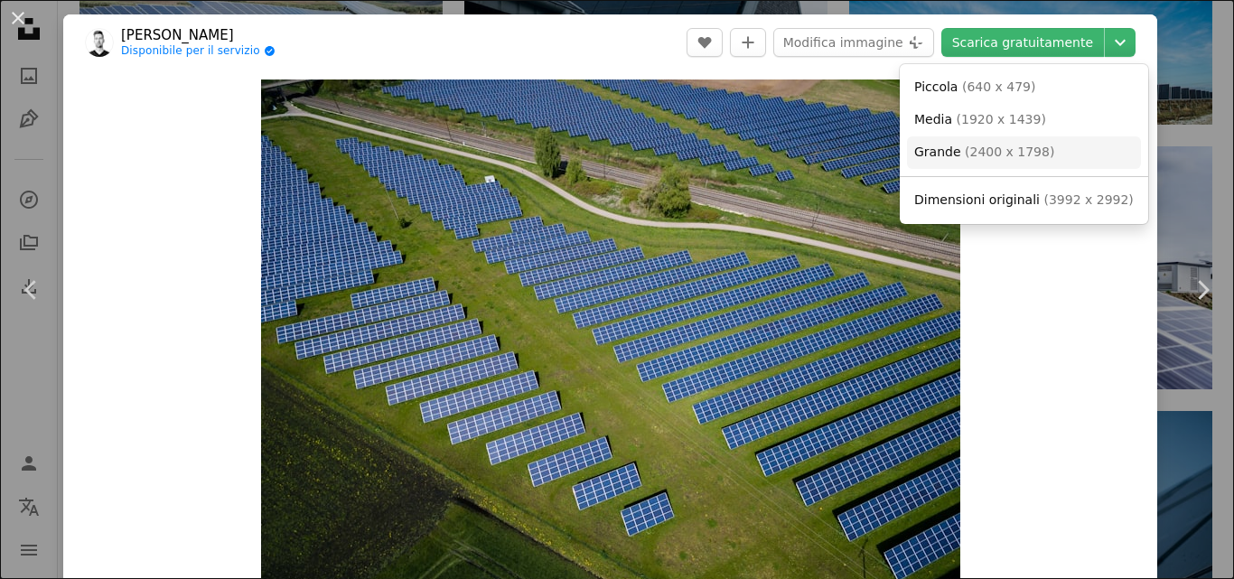
click at [1049, 154] on link "Grande ( 2400 x 1798 )" at bounding box center [1024, 152] width 234 height 33
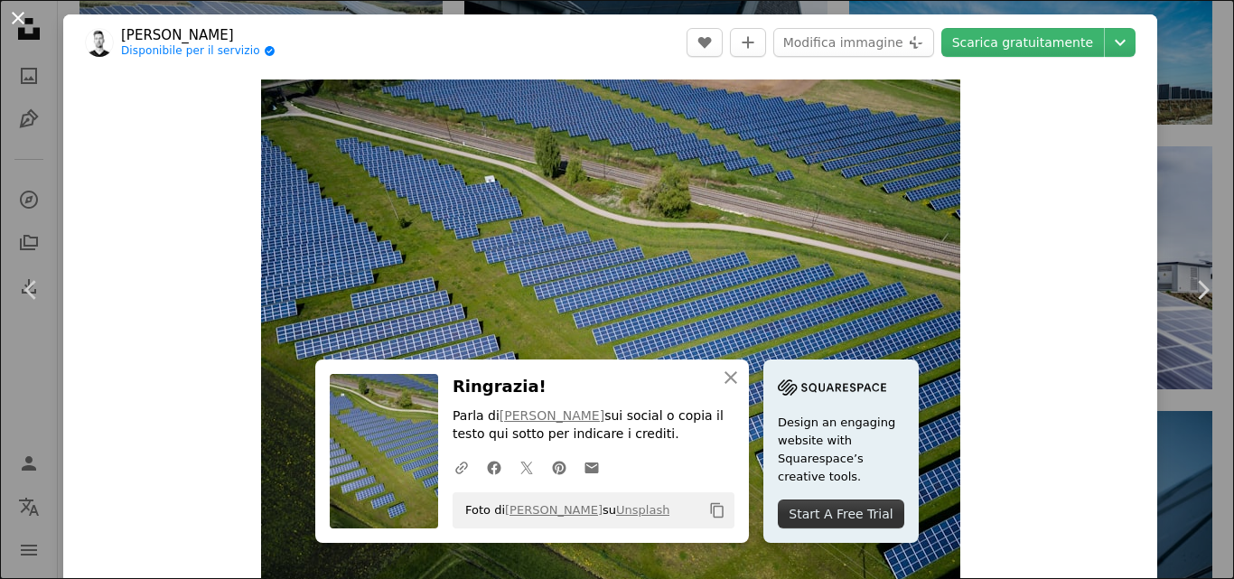
click at [7, 8] on button "An X shape" at bounding box center [18, 18] width 22 height 22
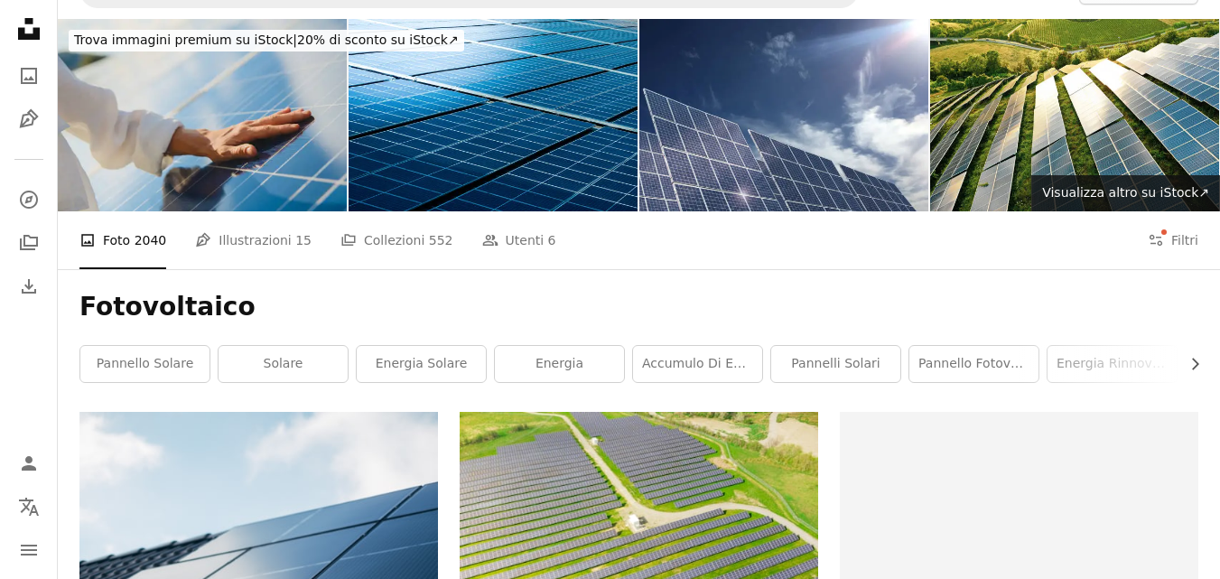
scroll to position [3, 0]
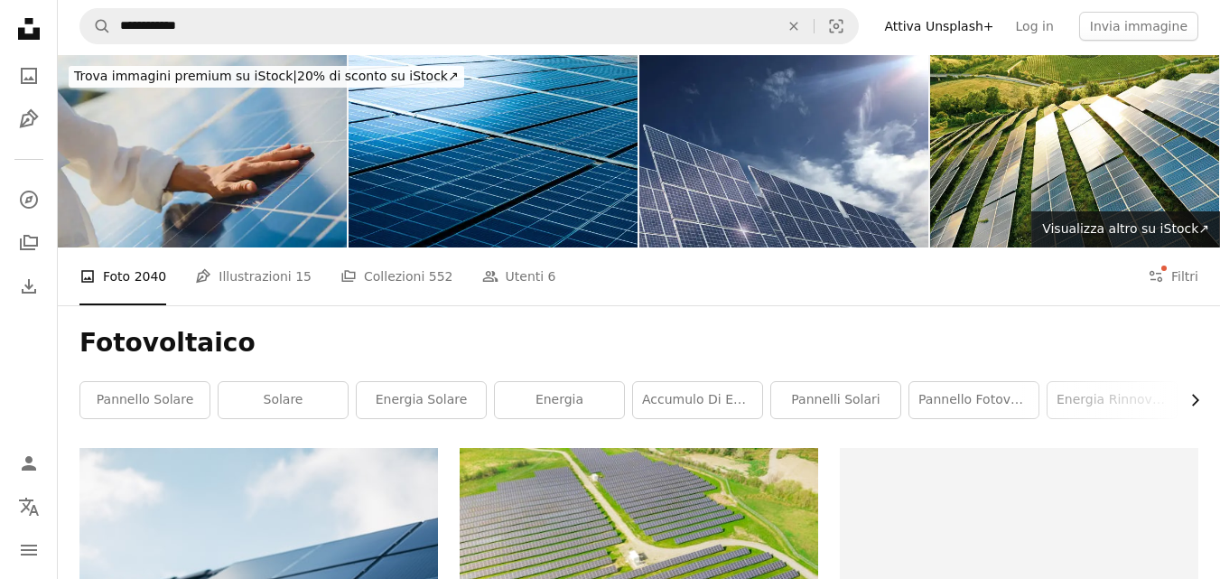
click at [1198, 395] on icon "Chevron right" at bounding box center [1195, 400] width 18 height 18
click at [1200, 397] on icon "Chevron right" at bounding box center [1195, 400] width 18 height 18
click at [706, 409] on link "energia rinnovabile" at bounding box center [718, 400] width 129 height 36
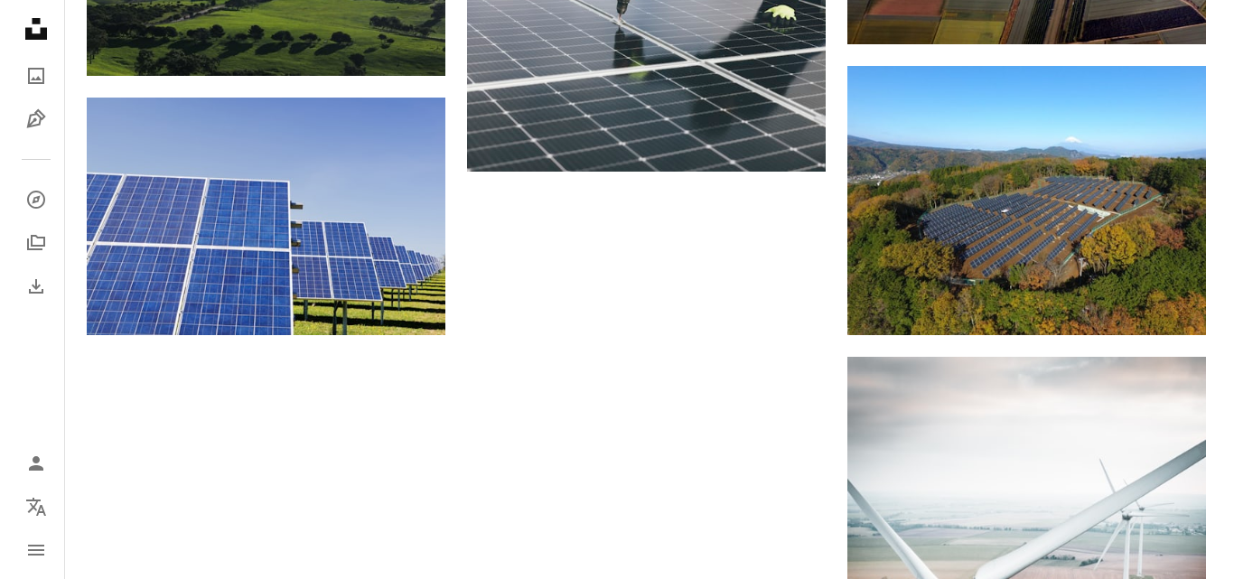
scroll to position [1897, 0]
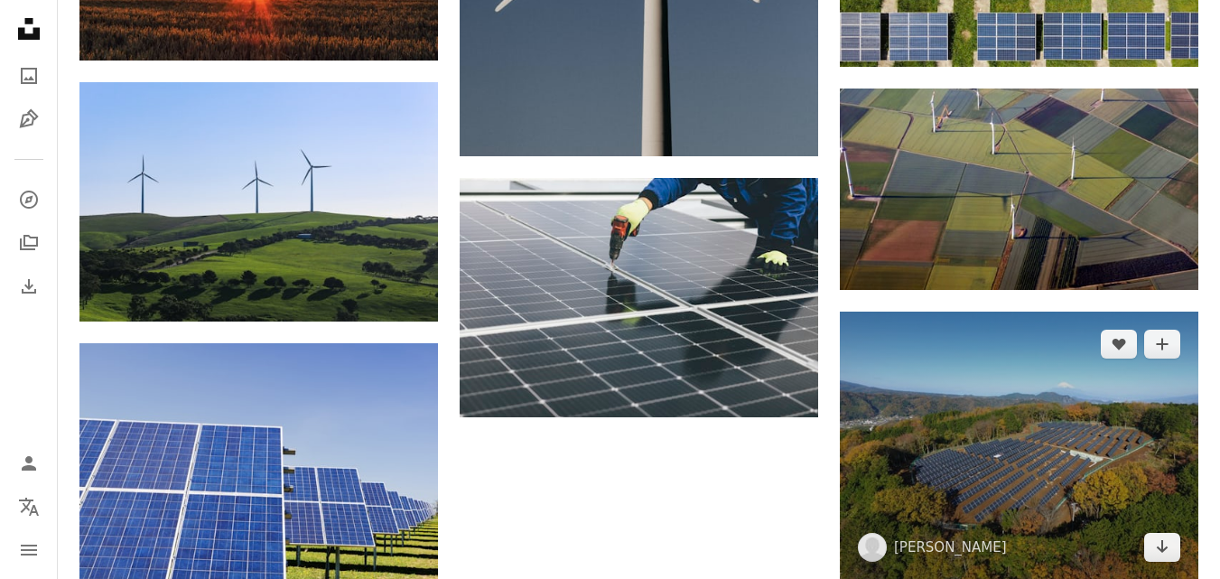
click at [1036, 443] on img at bounding box center [1019, 446] width 359 height 269
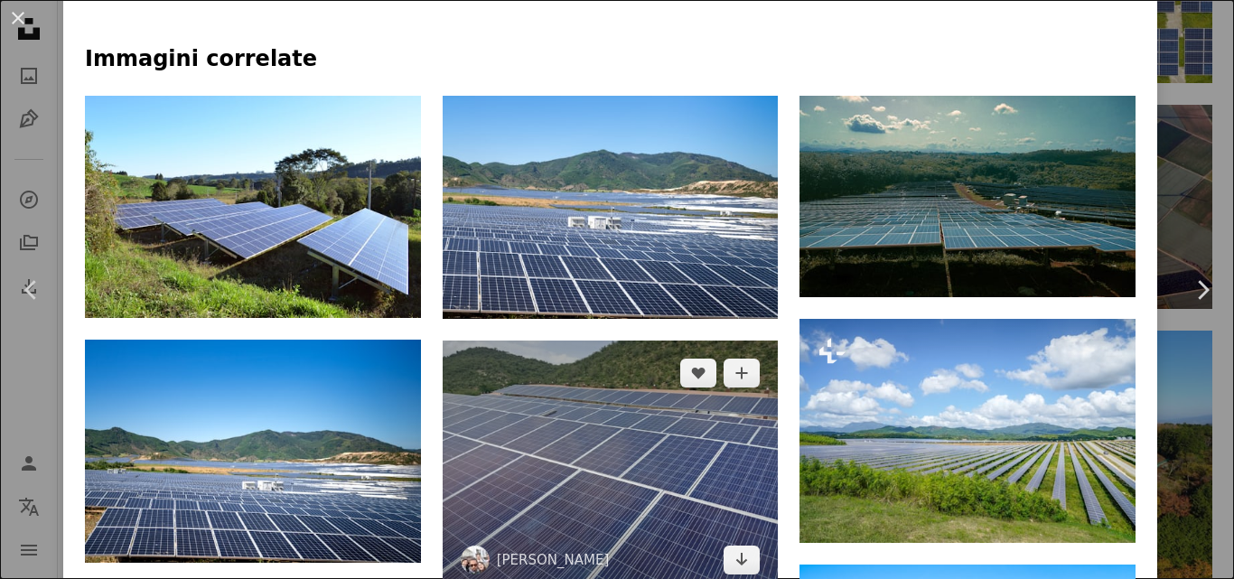
scroll to position [1444, 0]
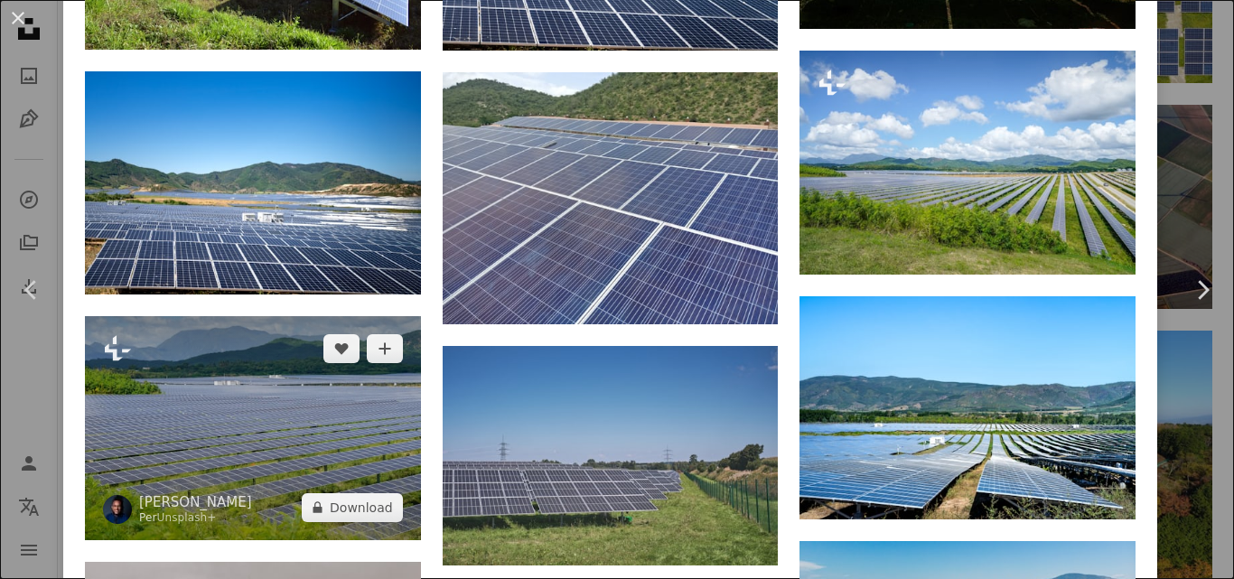
click at [221, 410] on img at bounding box center [253, 428] width 336 height 224
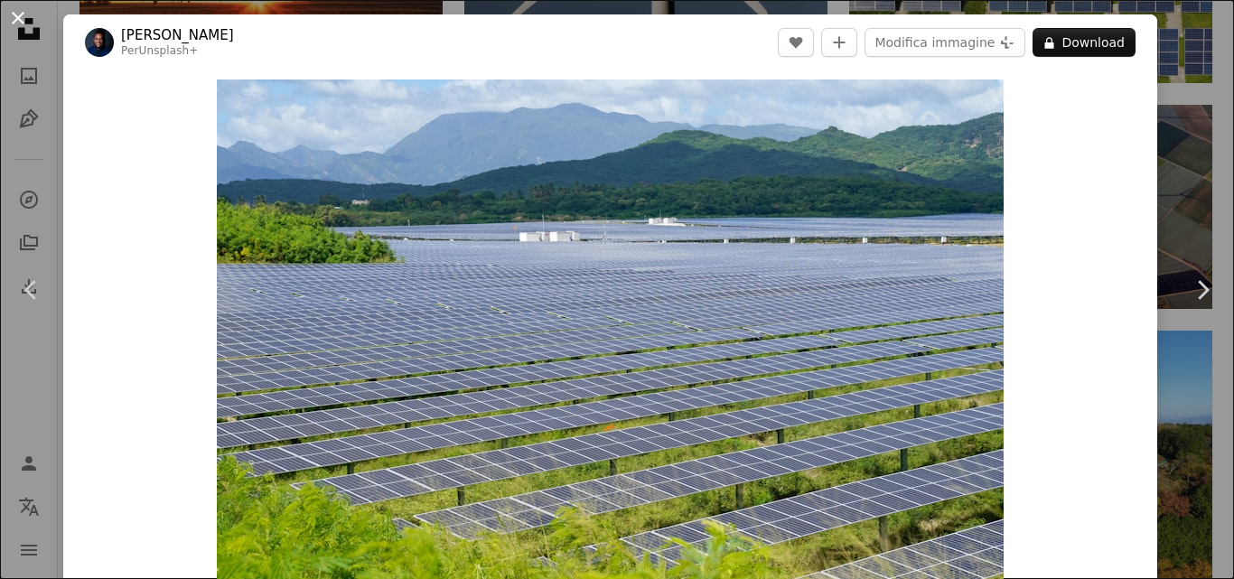
click at [20, 12] on button "An X shape" at bounding box center [18, 18] width 22 height 22
